Goal: Information Seeking & Learning: Learn about a topic

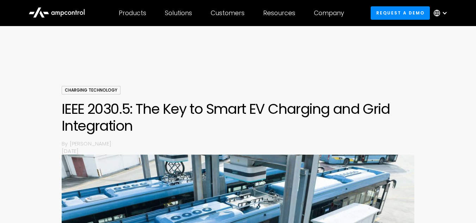
click at [69, 16] on icon at bounding box center [57, 12] width 56 height 17
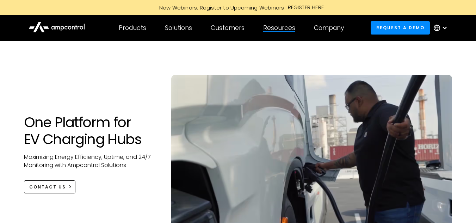
click at [280, 36] on div "Resources Customer success Blog Webinars Reports Product guides API Documentati…" at bounding box center [279, 28] width 51 height 25
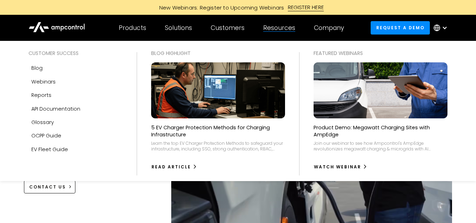
click at [282, 29] on div "Resources" at bounding box center [279, 28] width 32 height 8
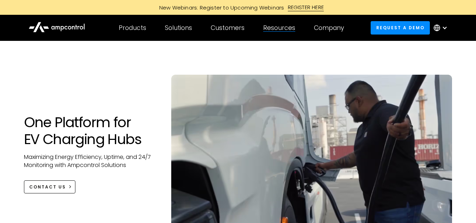
click at [282, 29] on div "Resources" at bounding box center [279, 28] width 32 height 8
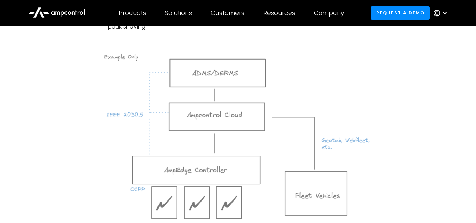
scroll to position [1258, 0]
